Goal: Information Seeking & Learning: Check status

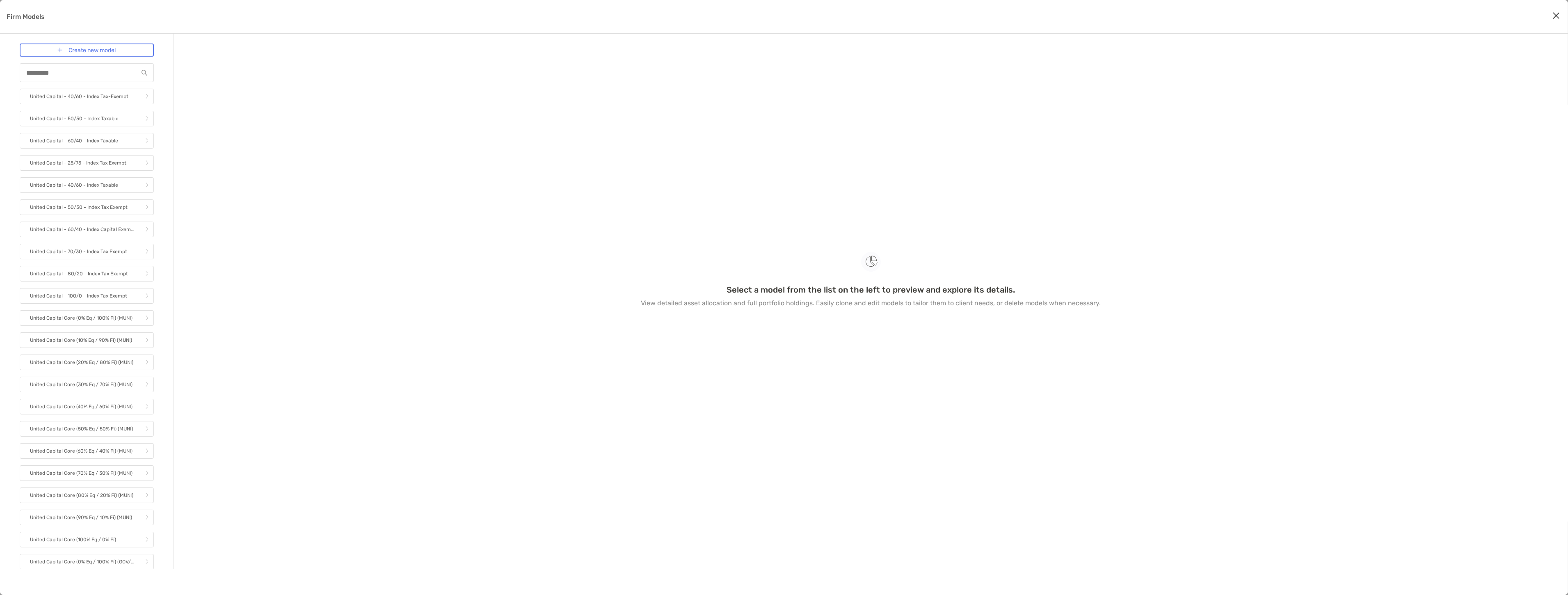
scroll to position [819, 0]
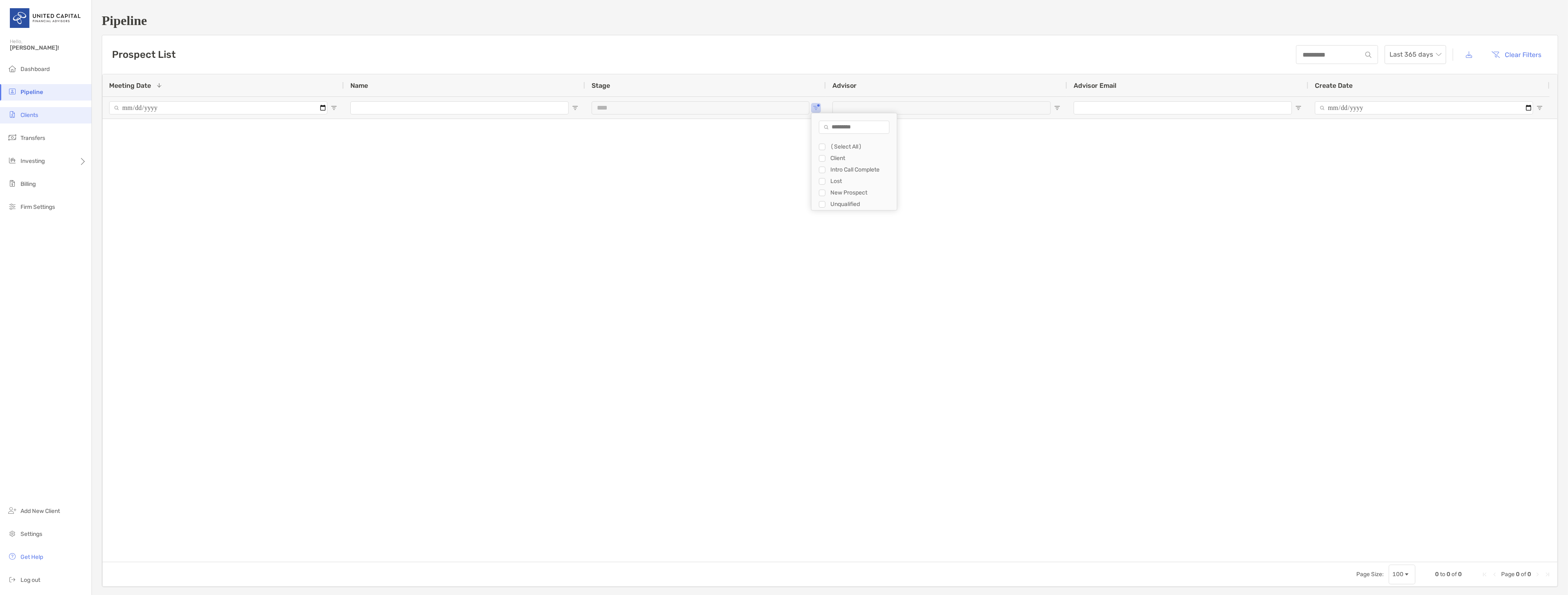
click at [50, 117] on li "Clients" at bounding box center [46, 115] width 91 height 17
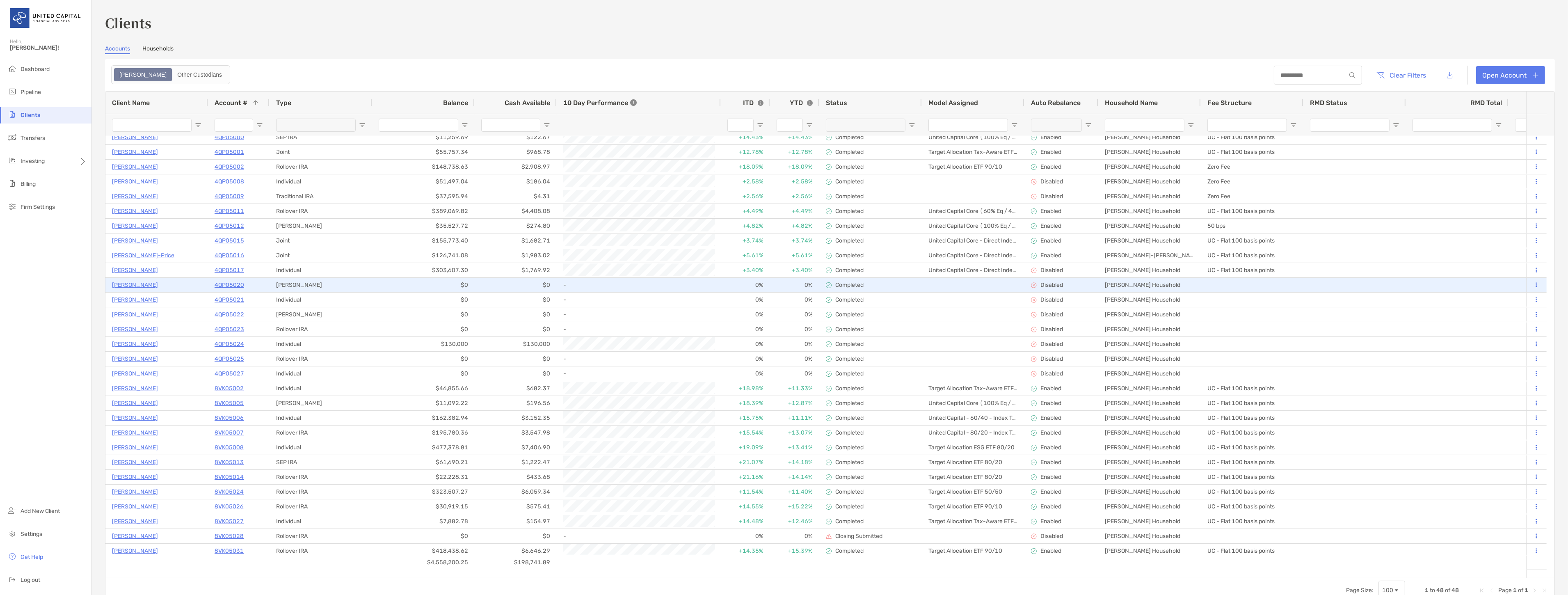
scroll to position [91, 0]
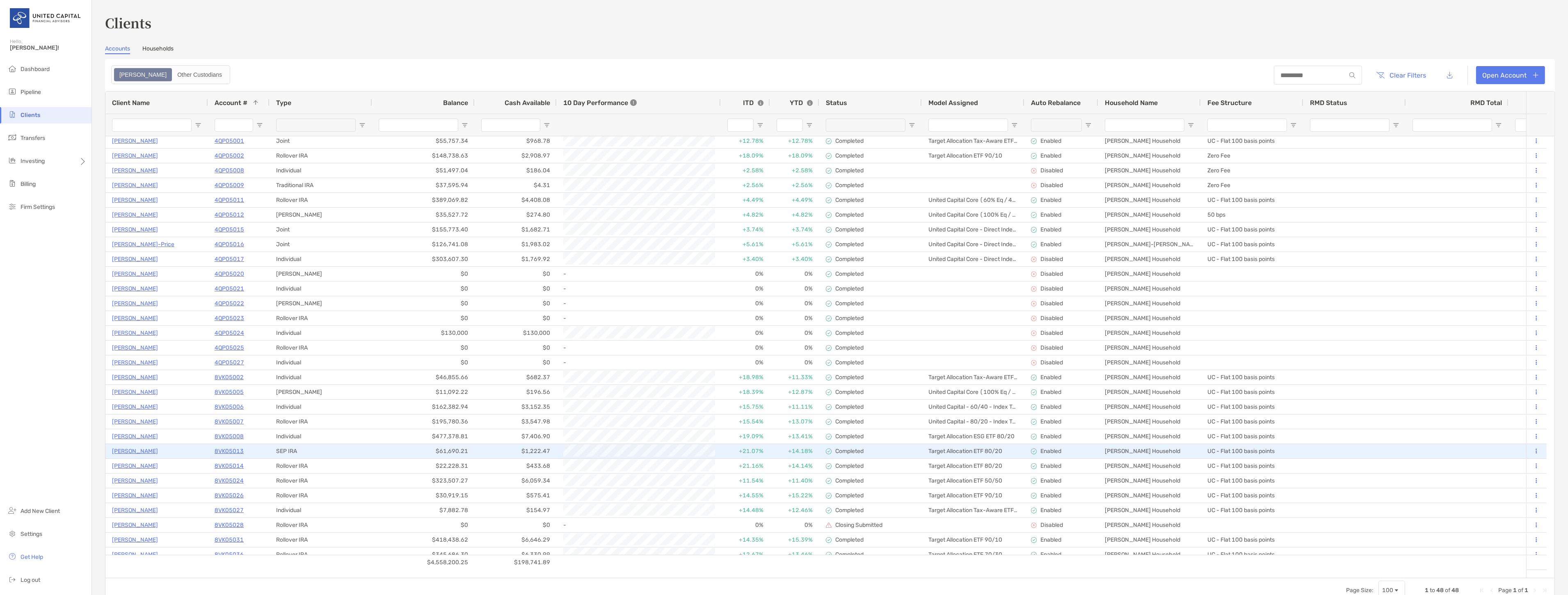
click at [217, 450] on p "8VK05013" at bounding box center [229, 451] width 29 height 10
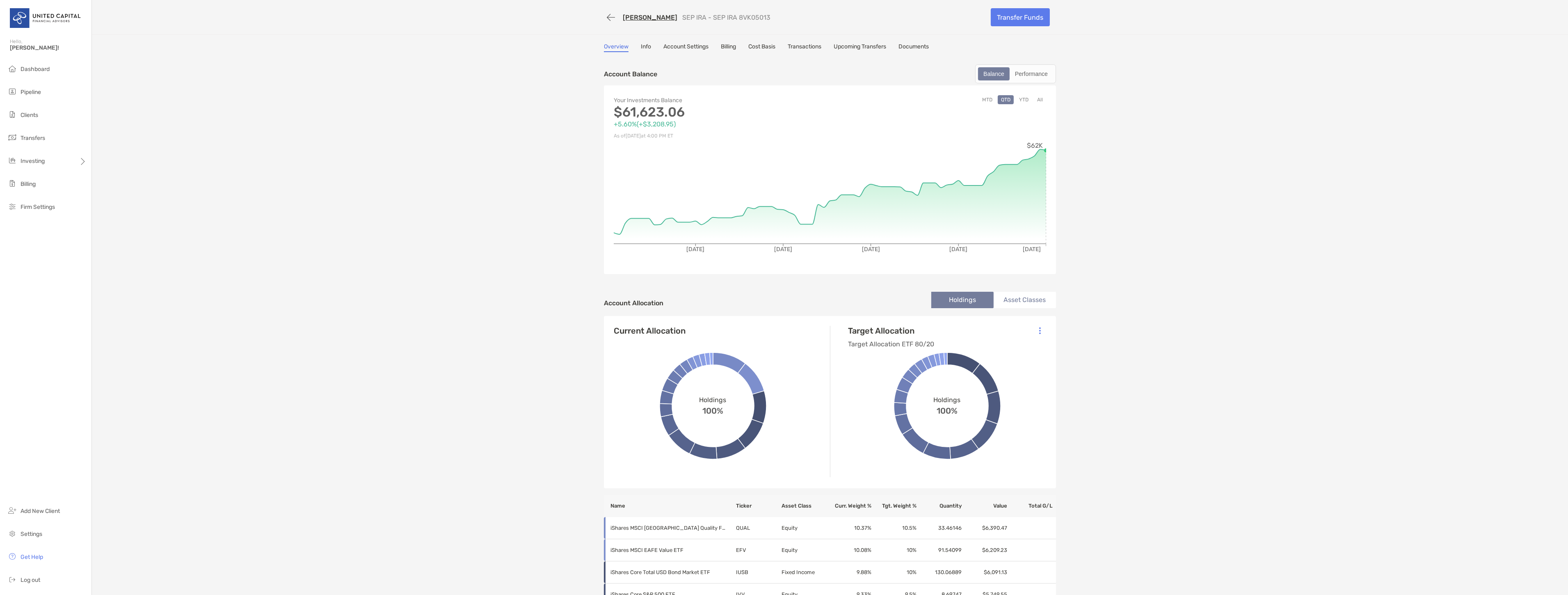
click at [1037, 101] on button "All" at bounding box center [1040, 100] width 13 height 9
click at [632, 15] on link "[PERSON_NAME]" at bounding box center [650, 17] width 54 height 8
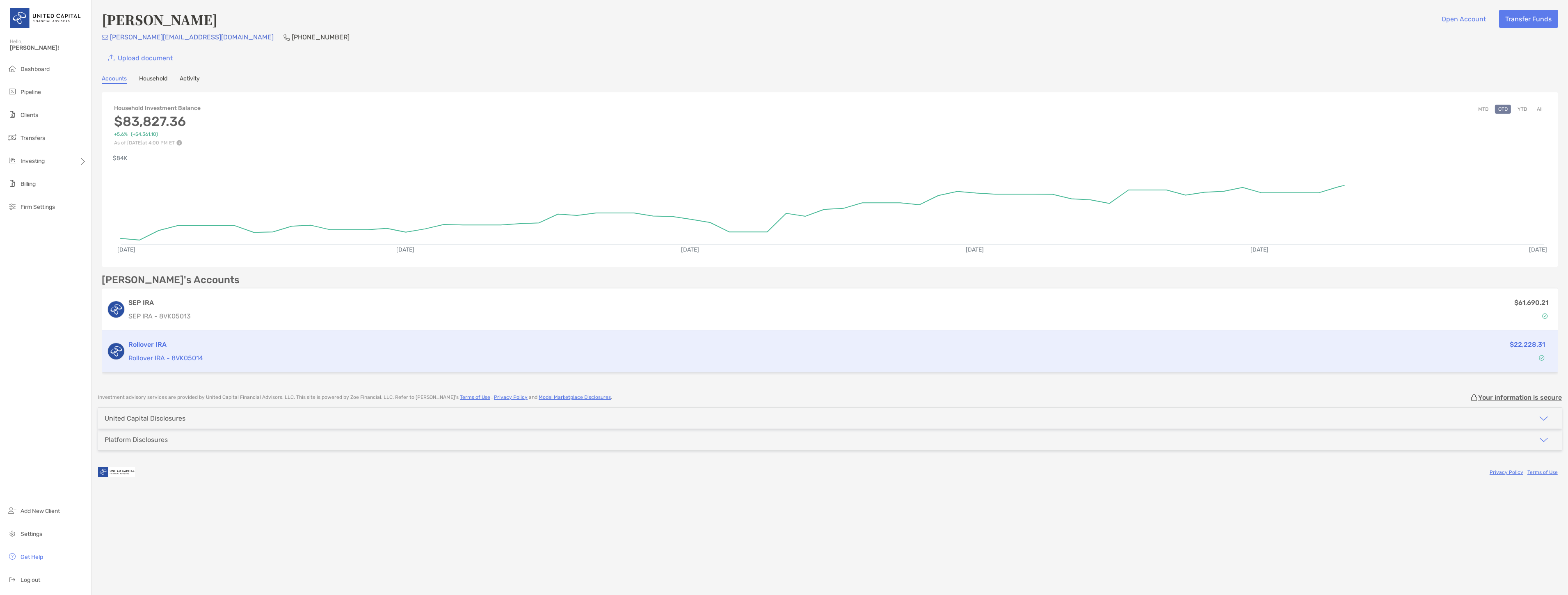
click at [247, 340] on h3 "Rollover IRA" at bounding box center [760, 345] width 1263 height 10
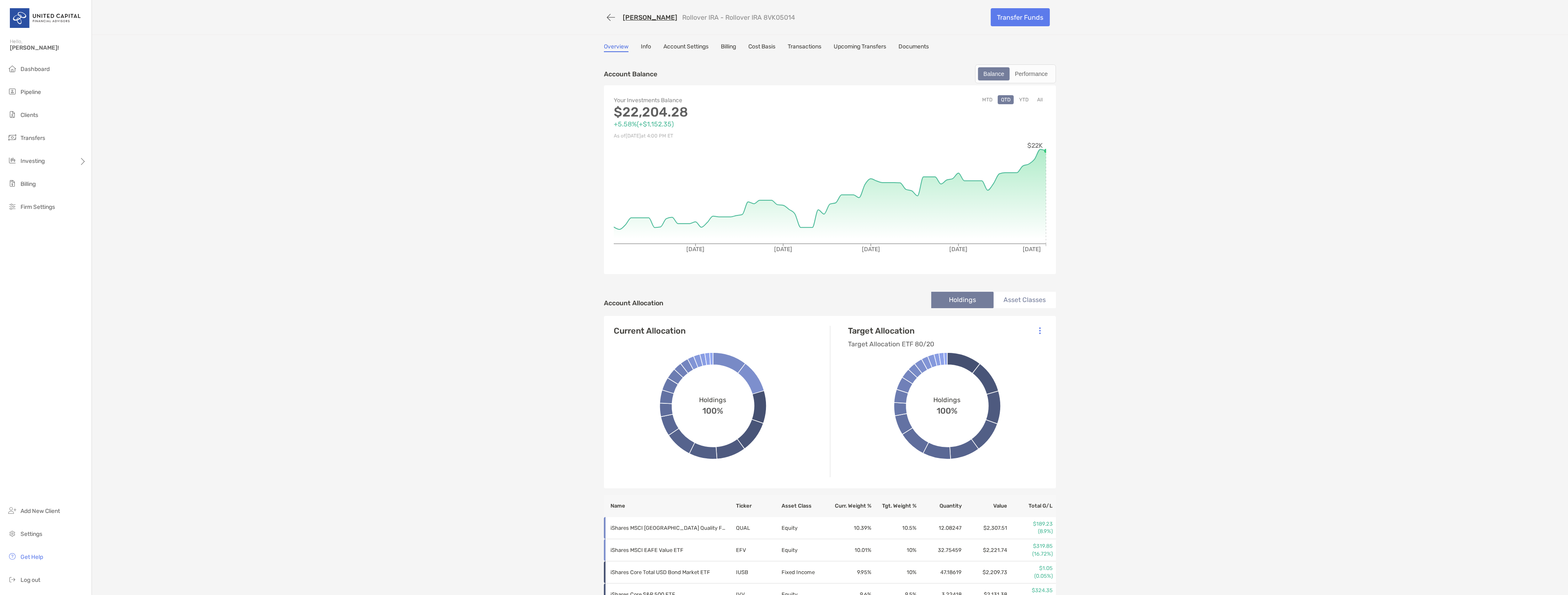
click at [1039, 99] on button "All" at bounding box center [1040, 100] width 13 height 9
